Goal: Transaction & Acquisition: Book appointment/travel/reservation

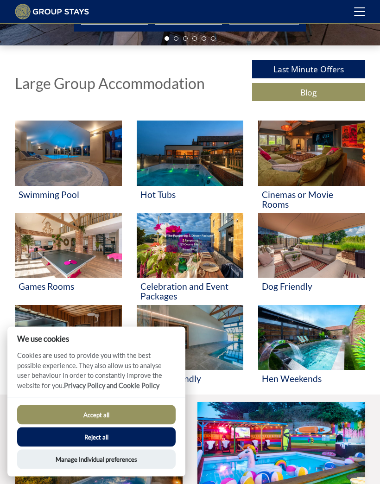
scroll to position [212, 0]
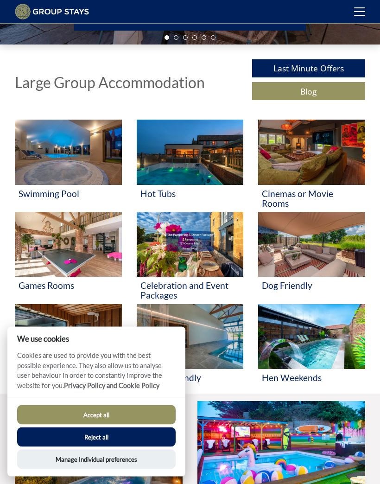
click at [105, 424] on button "Accept all" at bounding box center [96, 414] width 158 height 19
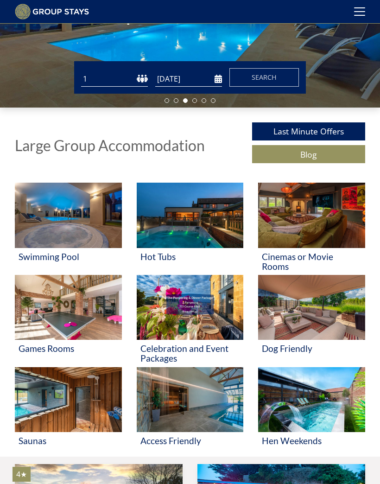
scroll to position [149, 0]
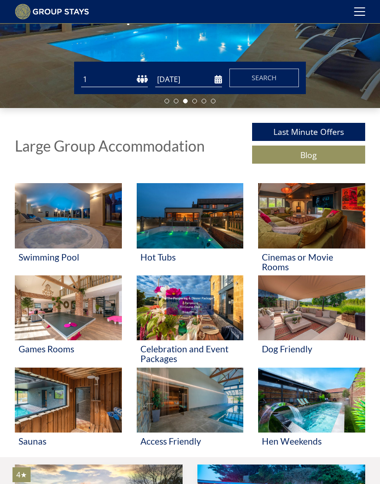
click at [355, 12] on span at bounding box center [359, 11] width 11 height 1
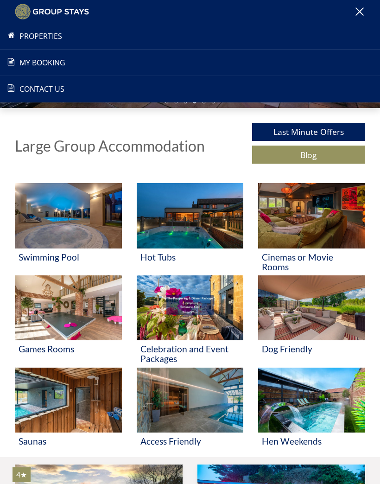
click at [42, 37] on link "Properties" at bounding box center [190, 36] width 380 height 11
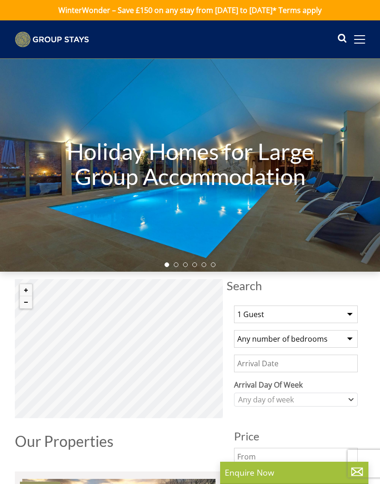
click at [340, 310] on select "1 Guest 2 Guests 3 Guests 4 Guests 5 Guests 6 Guests 7 Guests 8 Guests 9 Guests…" at bounding box center [296, 314] width 124 height 18
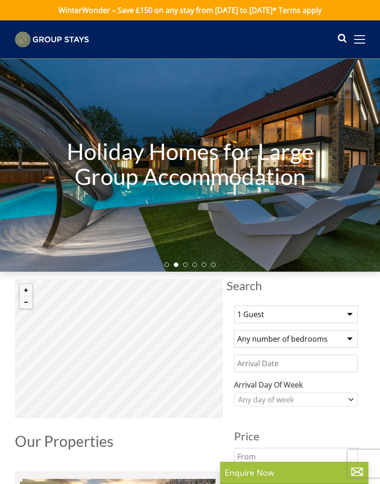
select select "24"
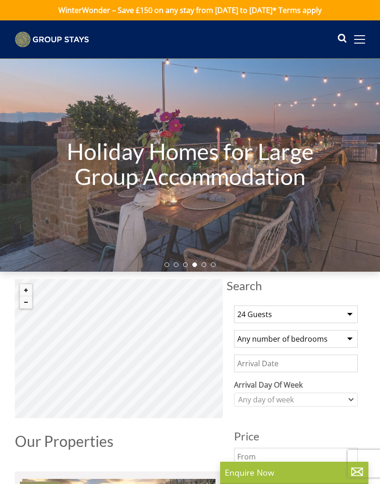
click at [339, 336] on select "Any number of bedrooms 3 Bedrooms 4 Bedrooms 5 Bedrooms 6 Bedrooms 7 Bedrooms 8…" at bounding box center [296, 339] width 124 height 18
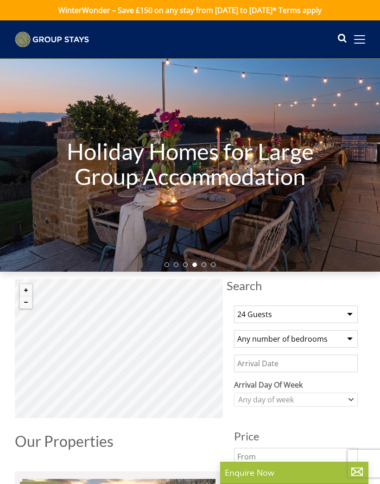
select select "12"
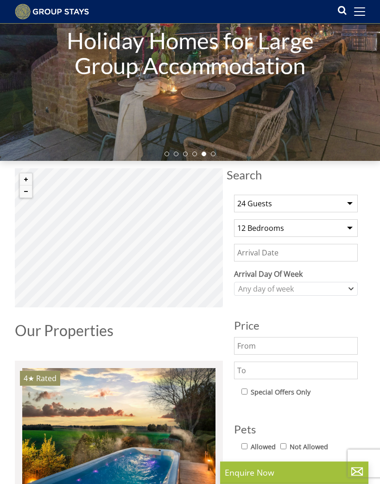
scroll to position [96, 0]
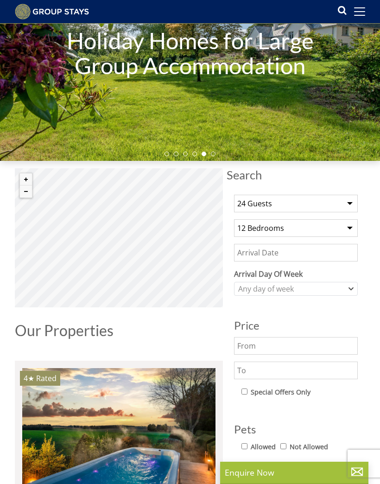
click at [305, 468] on span "Update" at bounding box center [296, 467] width 28 height 11
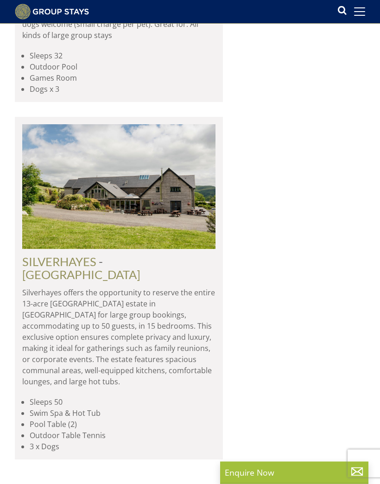
scroll to position [1430, 0]
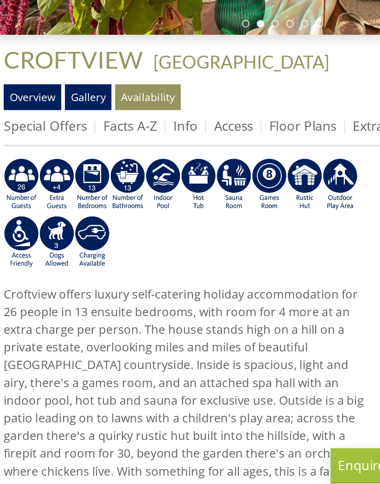
scroll to position [55, 0]
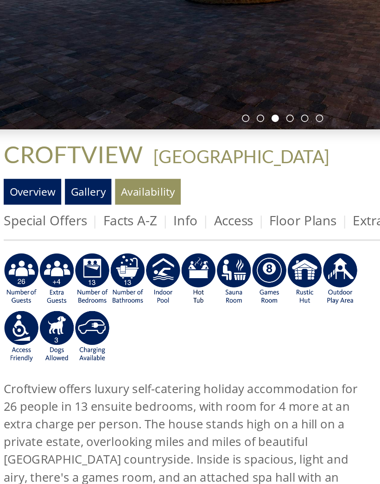
click at [53, 233] on link "Gallery" at bounding box center [67, 241] width 29 height 16
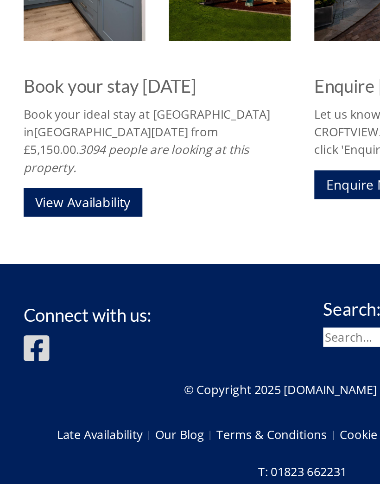
scroll to position [1360, 0]
